Goal: Task Accomplishment & Management: Use online tool/utility

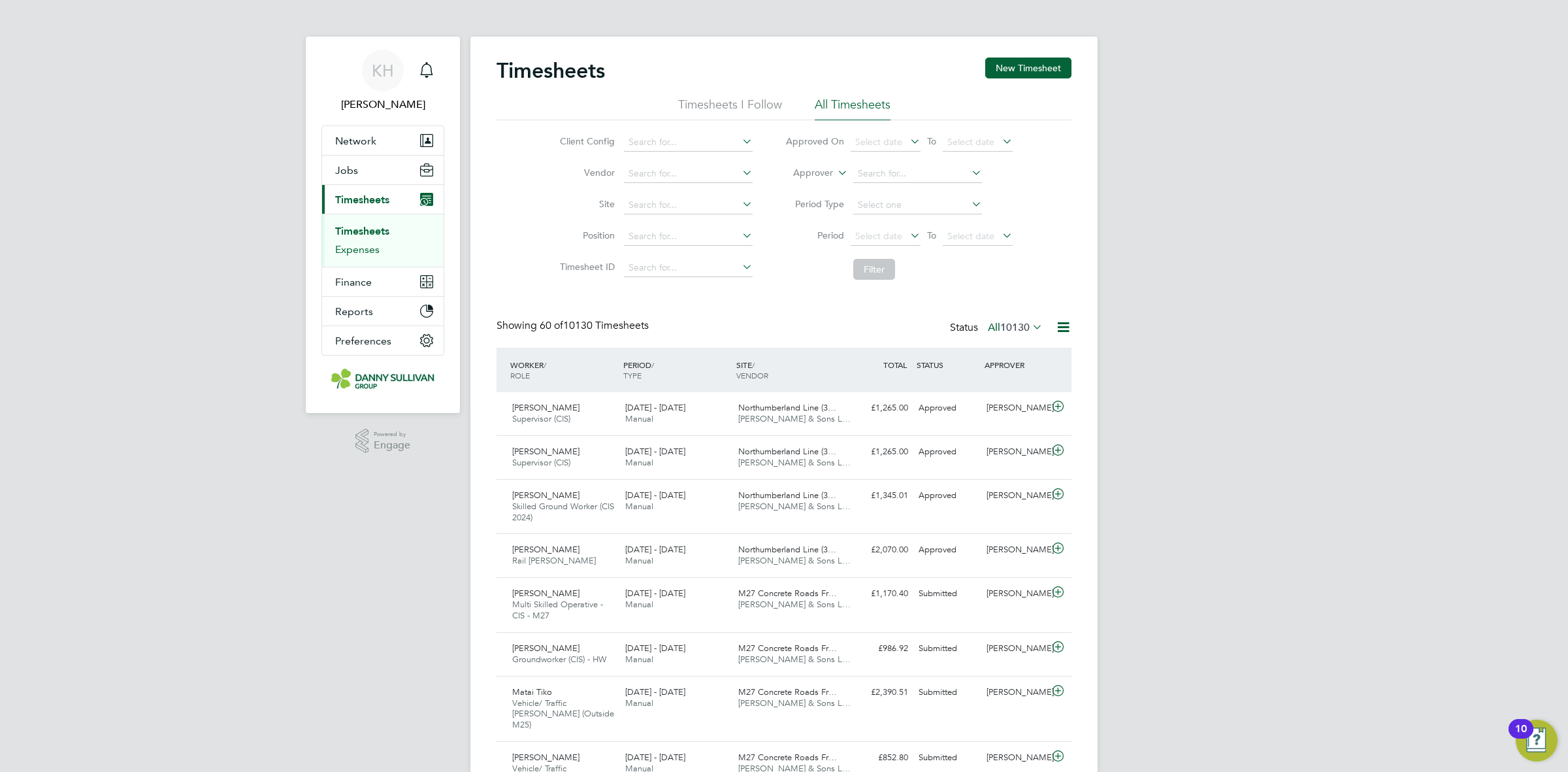
click at [372, 253] on link "Expenses" at bounding box center [357, 248] width 44 height 12
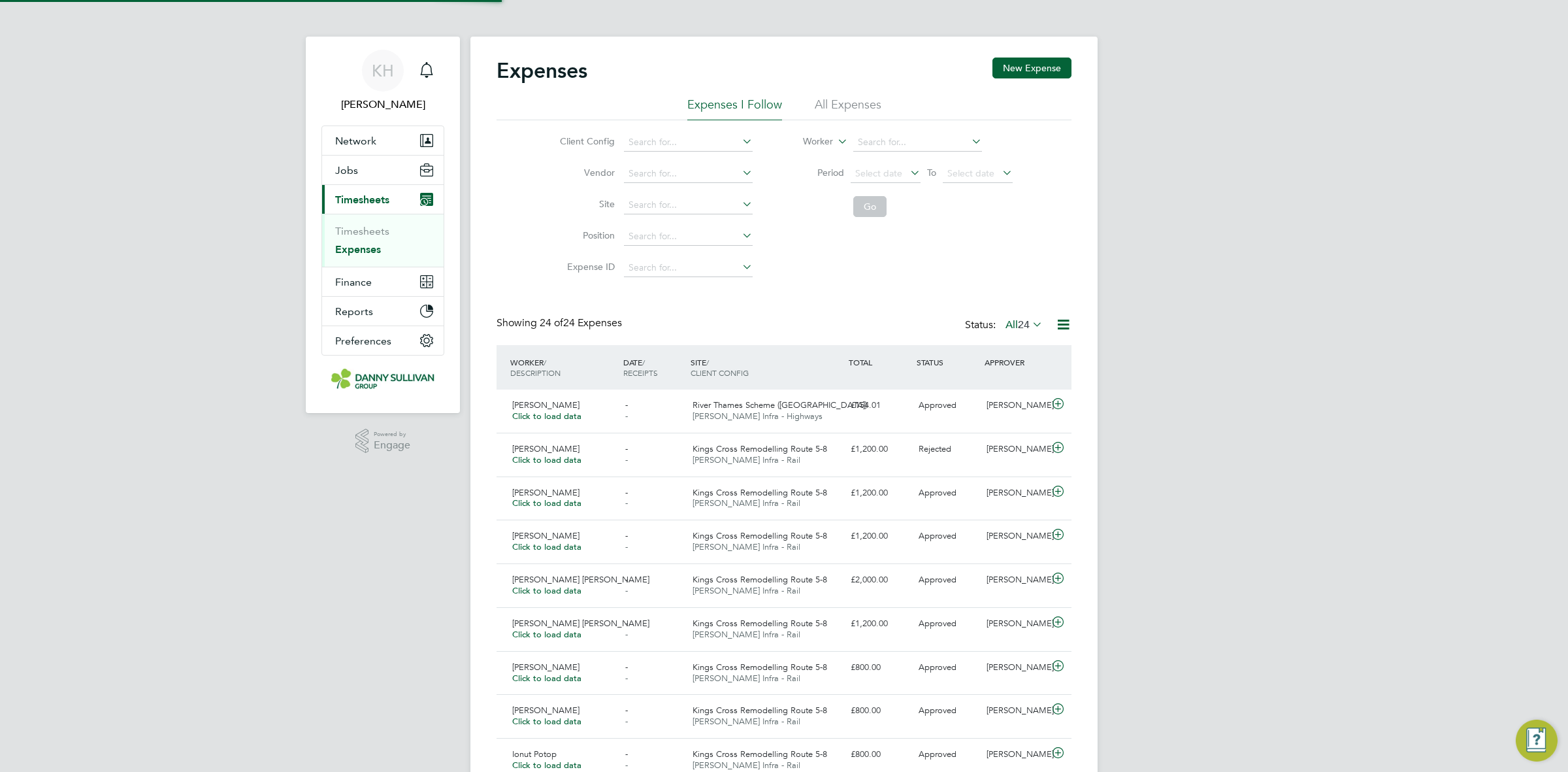
scroll to position [33, 113]
click at [837, 112] on li "All Expenses" at bounding box center [848, 108] width 67 height 23
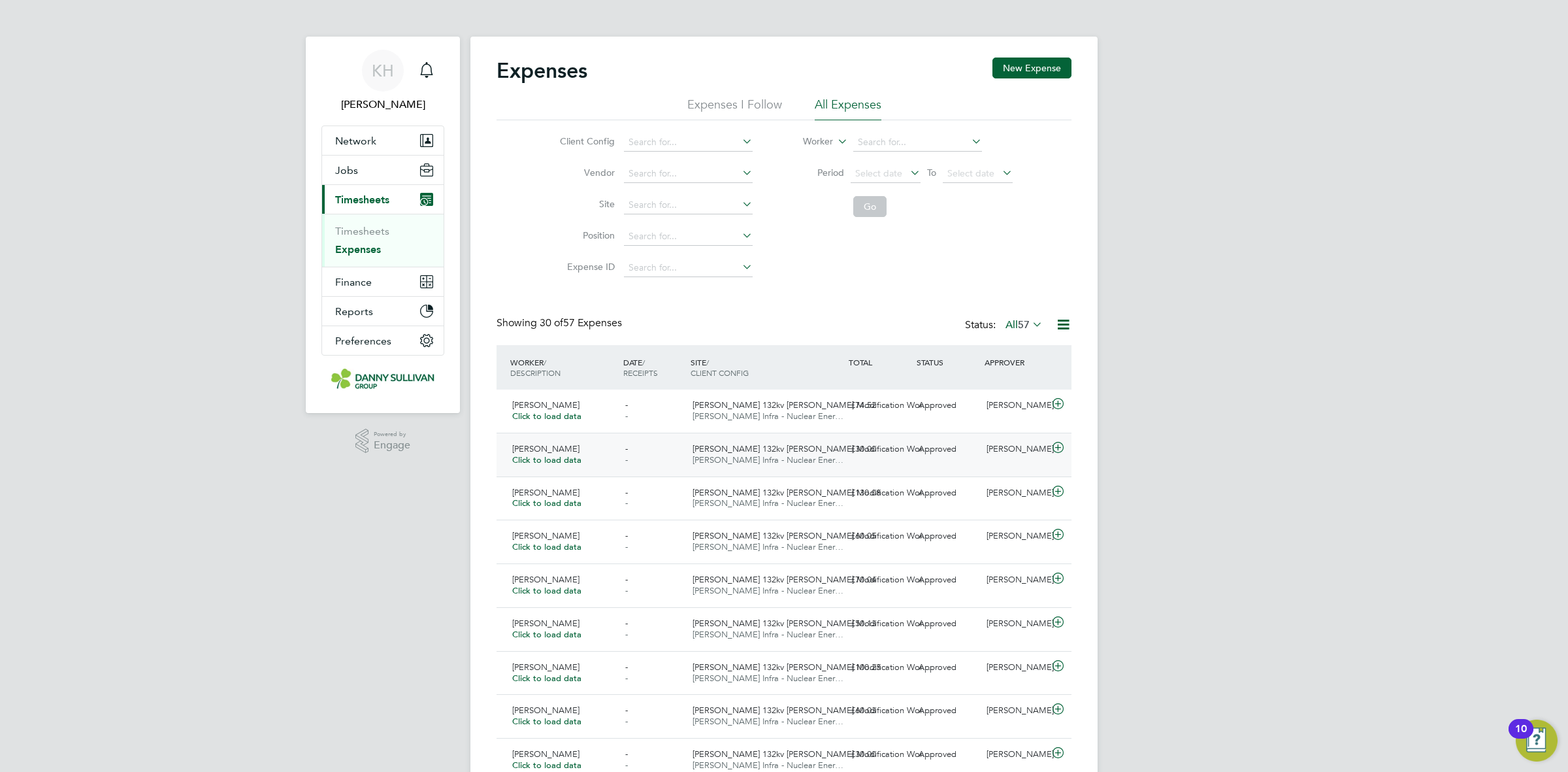
click at [769, 452] on span "Harker 132kv OHL Modification Wor…" at bounding box center [812, 449] width 239 height 11
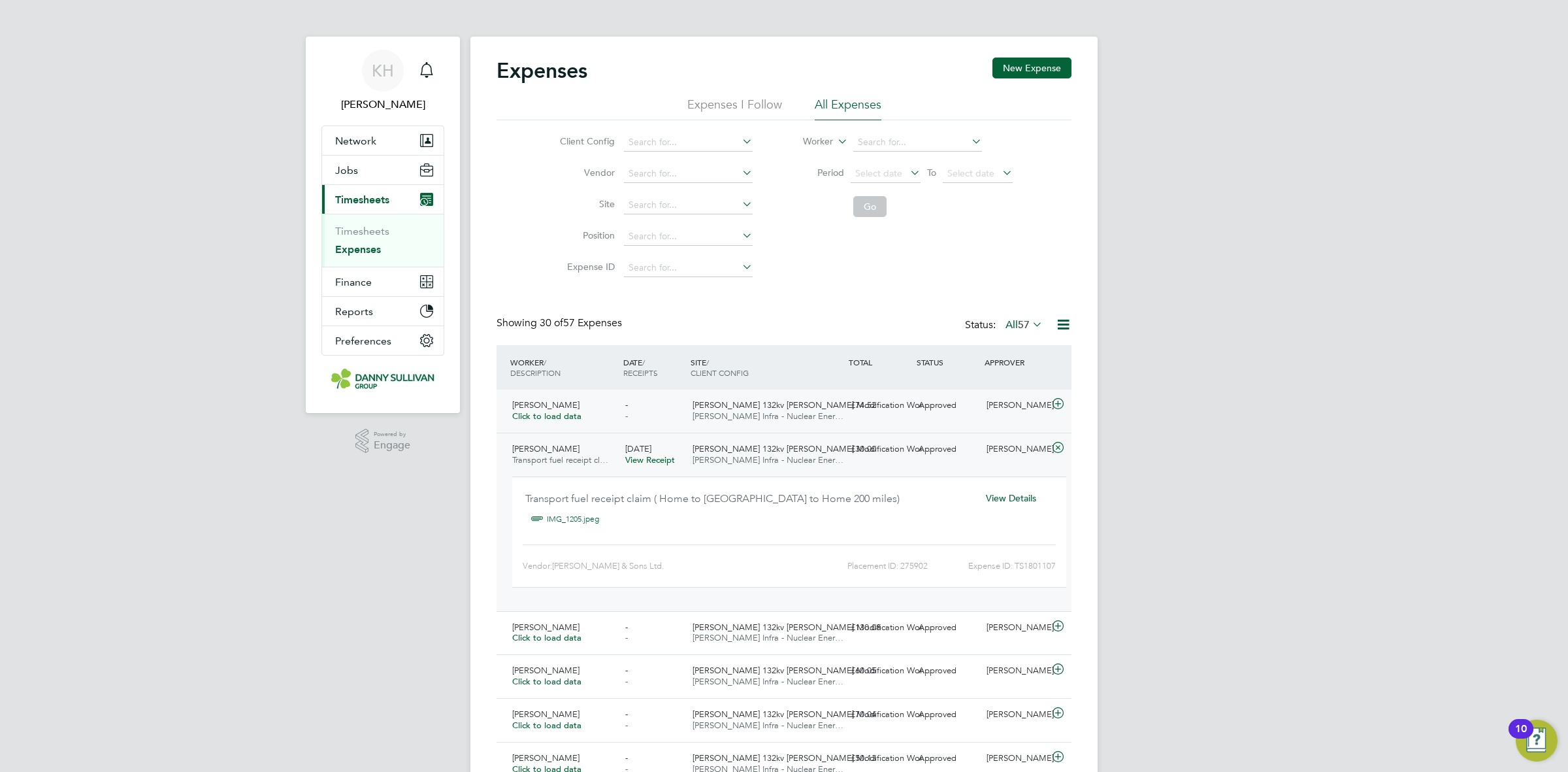
click at [776, 405] on span "Harker 132kv OHL Modification Wor…" at bounding box center [812, 405] width 239 height 11
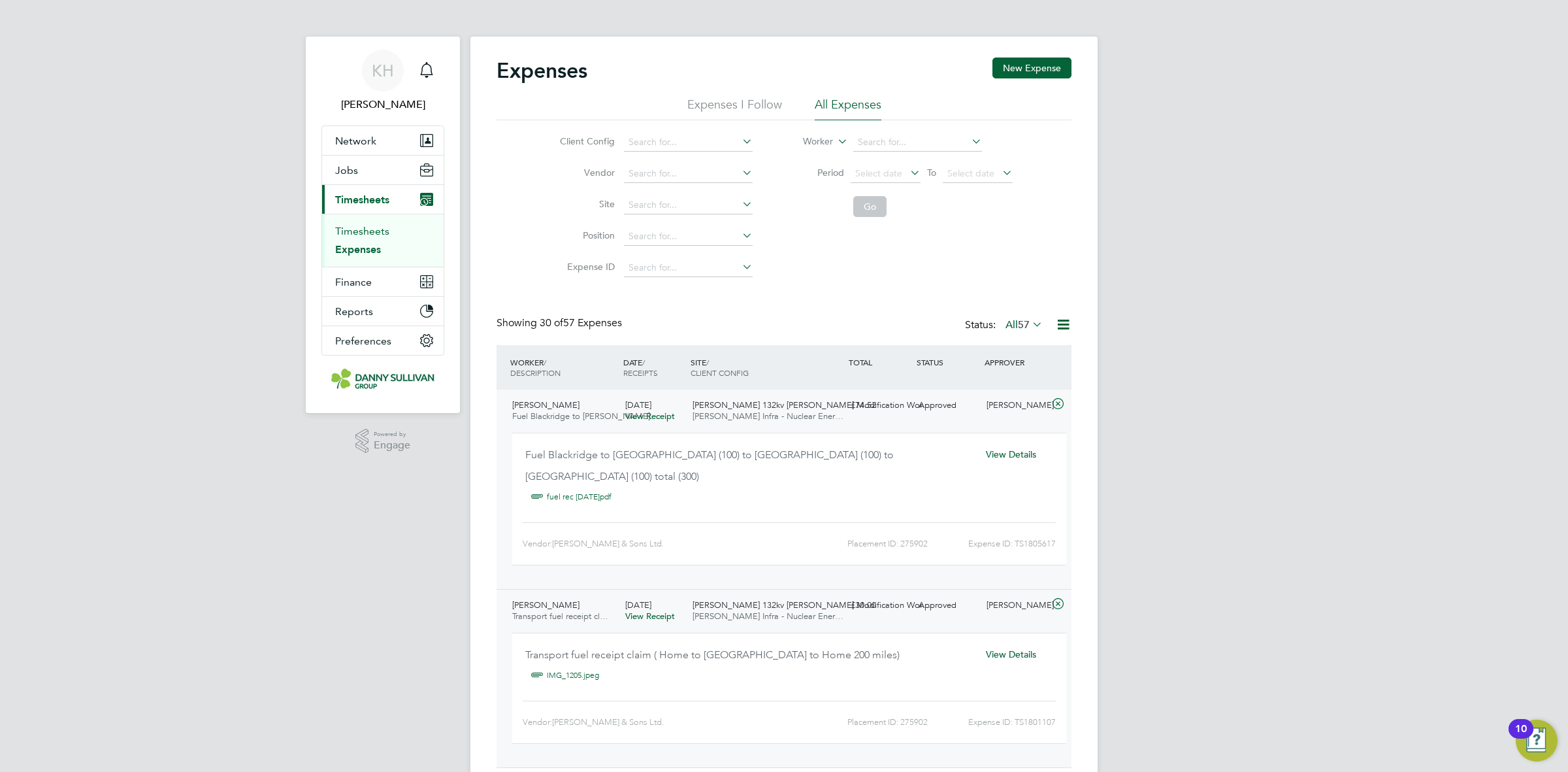
click at [364, 232] on link "Timesheets" at bounding box center [362, 231] width 54 height 12
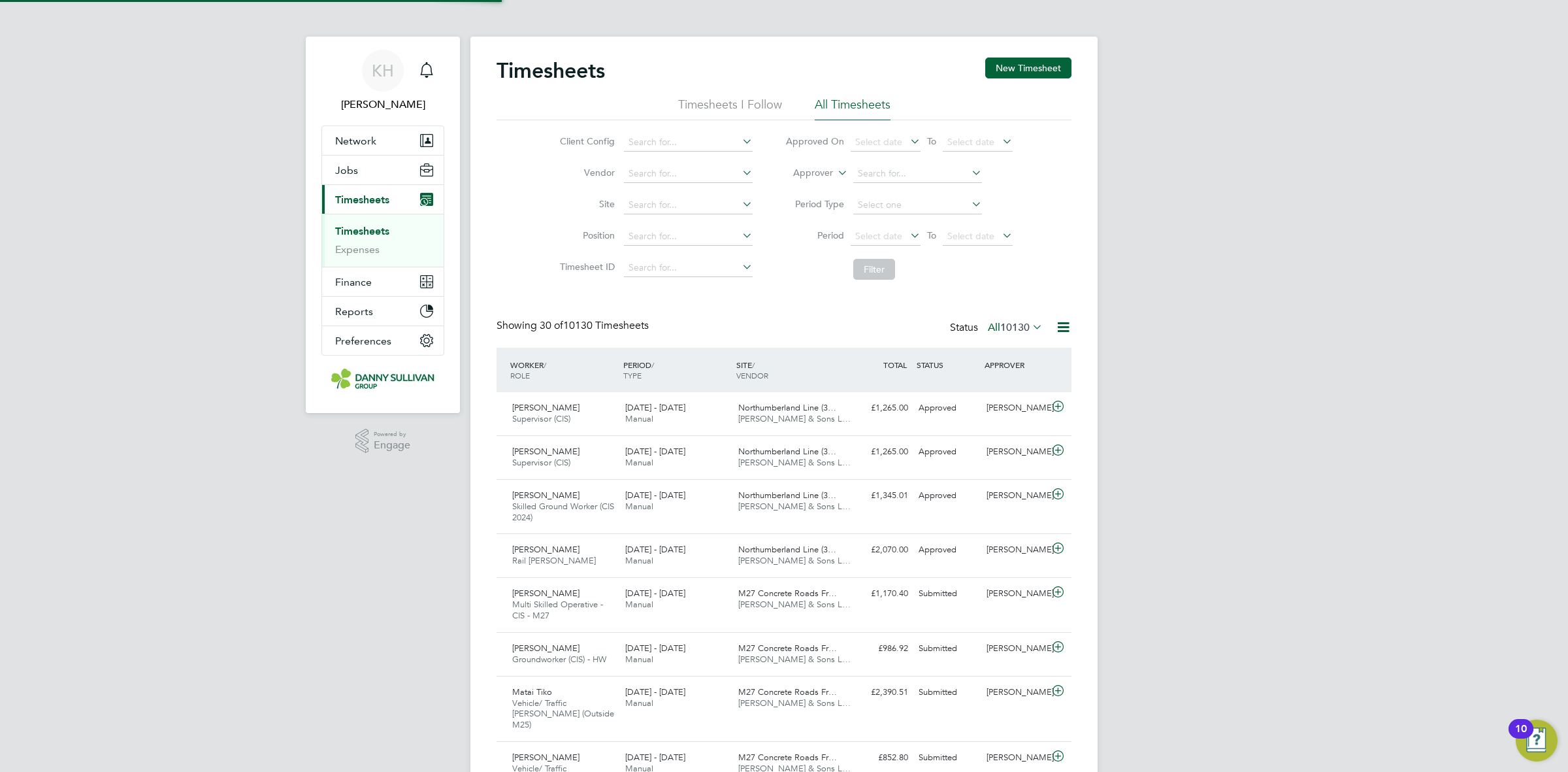
scroll to position [43, 113]
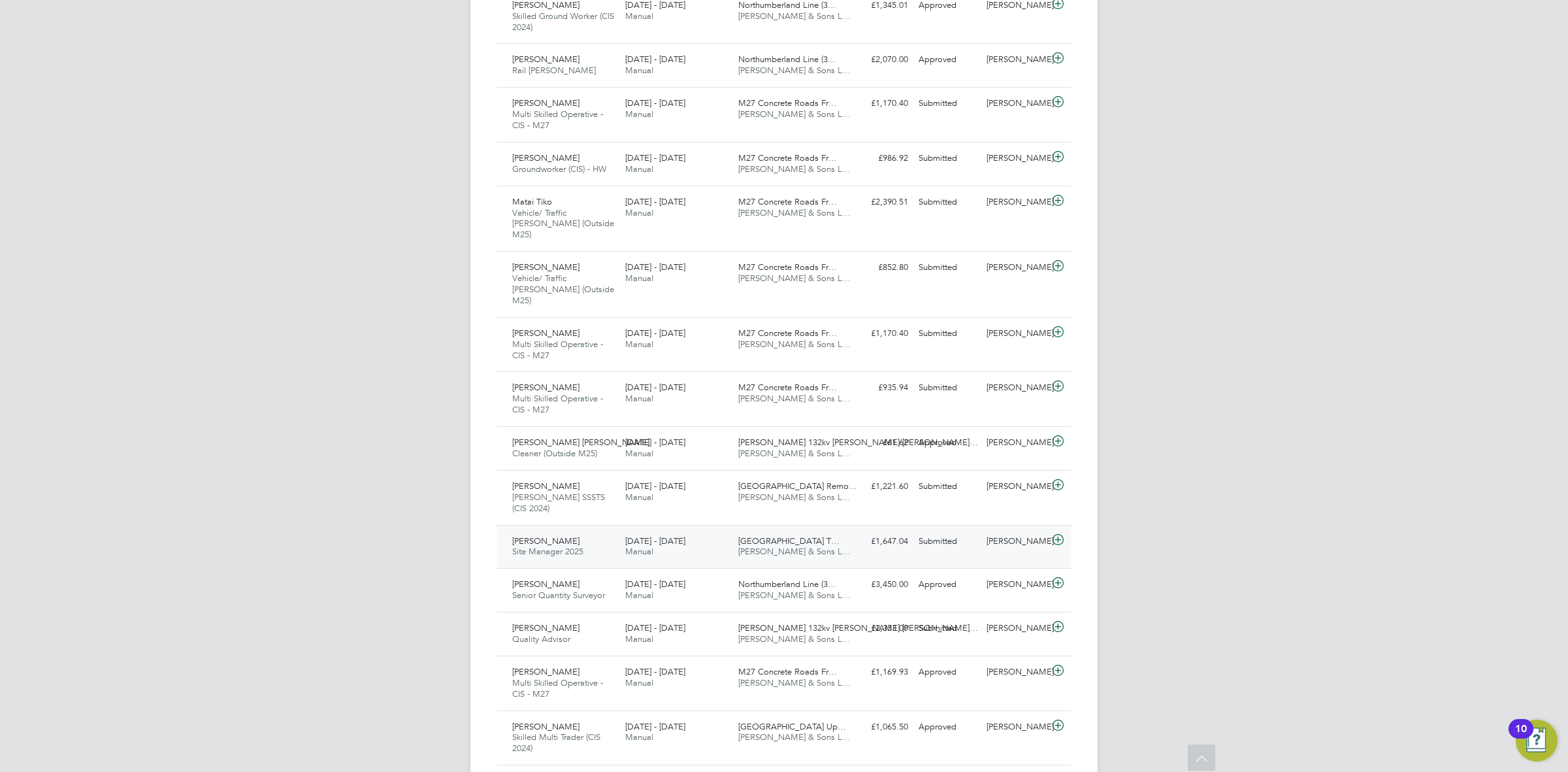
click at [787, 531] on div "Yeovil District Hospital T… Danny Sullivan & Sons L…" at bounding box center [789, 547] width 113 height 33
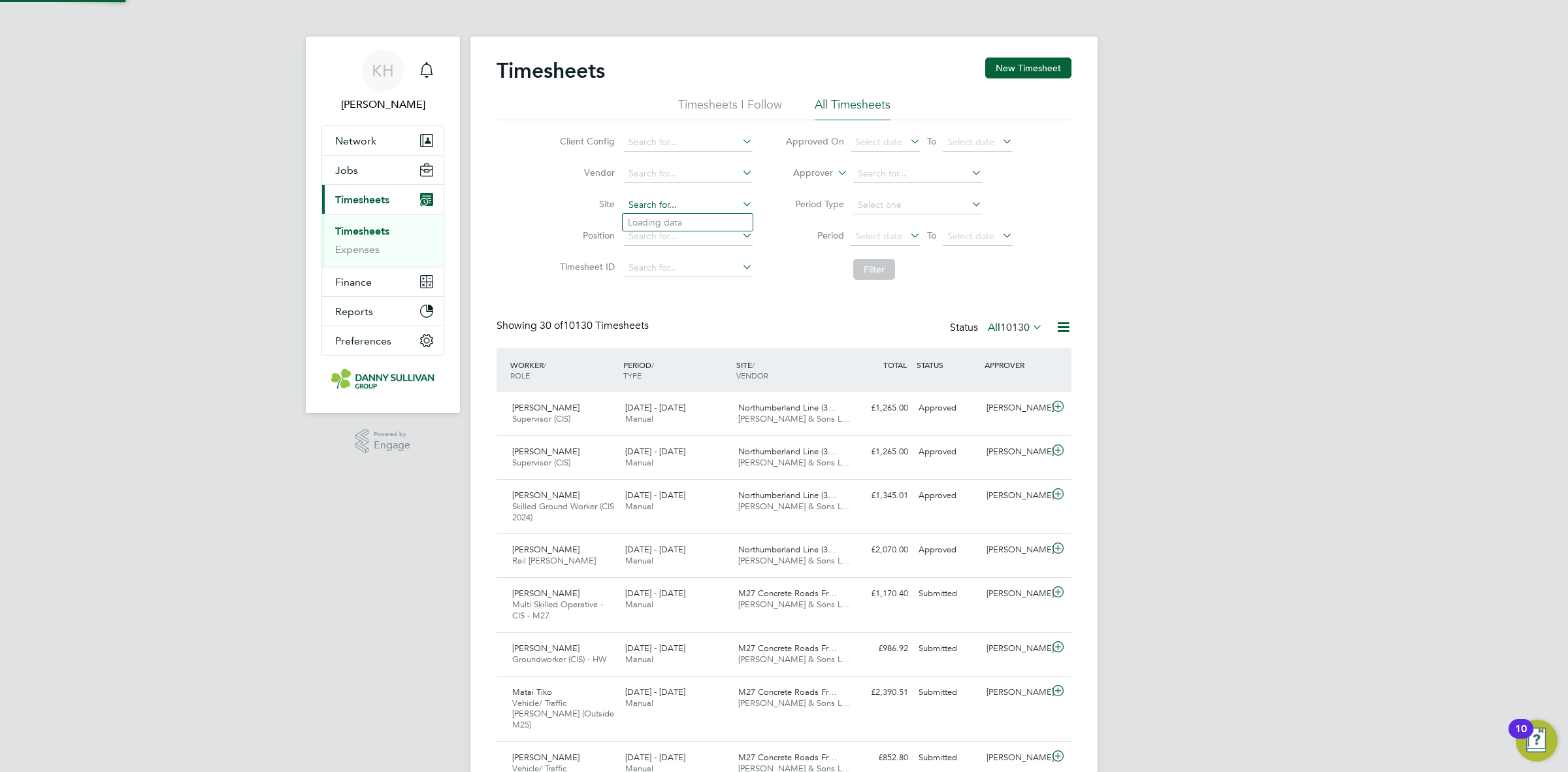
click at [657, 199] on input at bounding box center [688, 205] width 129 height 18
click at [661, 228] on li "Bec kton Depot (300148)" at bounding box center [694, 223] width 144 height 18
type input "[GEOGRAPHIC_DATA] (300148)"
click at [878, 271] on button "Filter" at bounding box center [874, 269] width 42 height 21
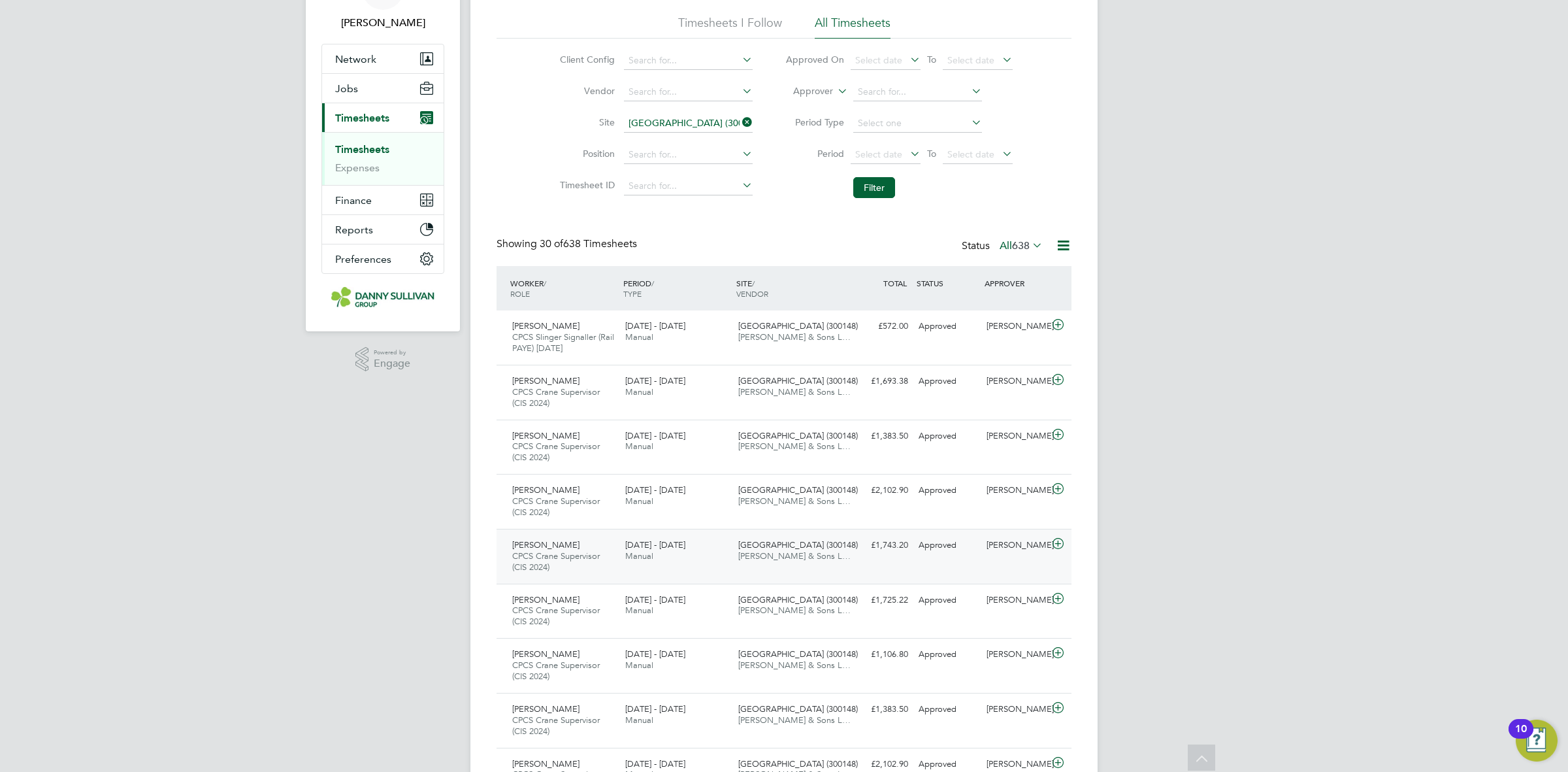
scroll to position [0, 0]
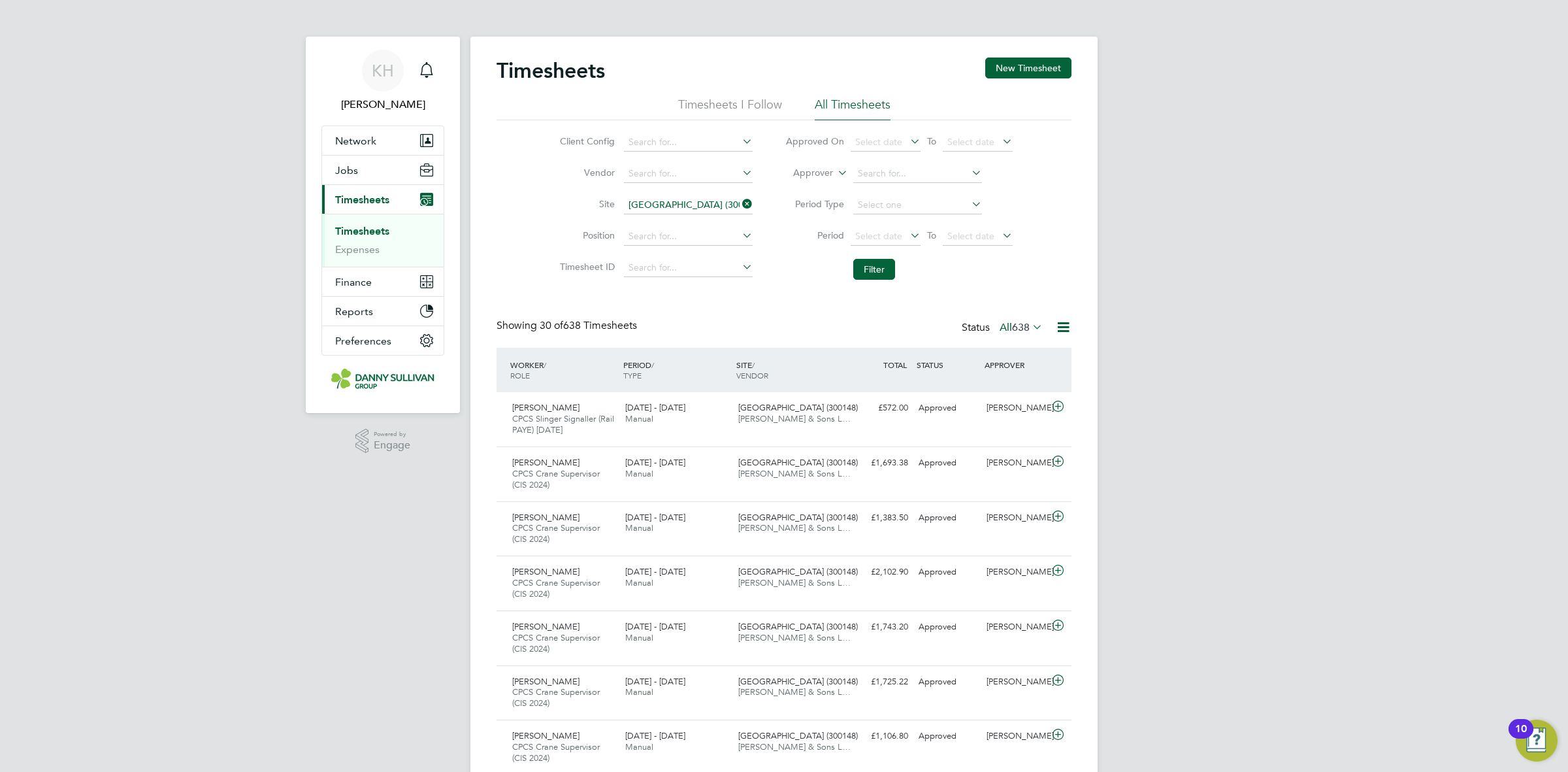
click at [375, 237] on li "Timesheets" at bounding box center [384, 234] width 98 height 18
click at [375, 237] on li "Timesheets" at bounding box center [384, 234] width 98 height 18
drag, startPoint x: 608, startPoint y: 135, endPoint x: 595, endPoint y: 129, distance: 14.3
click at [595, 129] on li "Client Config" at bounding box center [653, 142] width 229 height 31
